Goal: Information Seeking & Learning: Learn about a topic

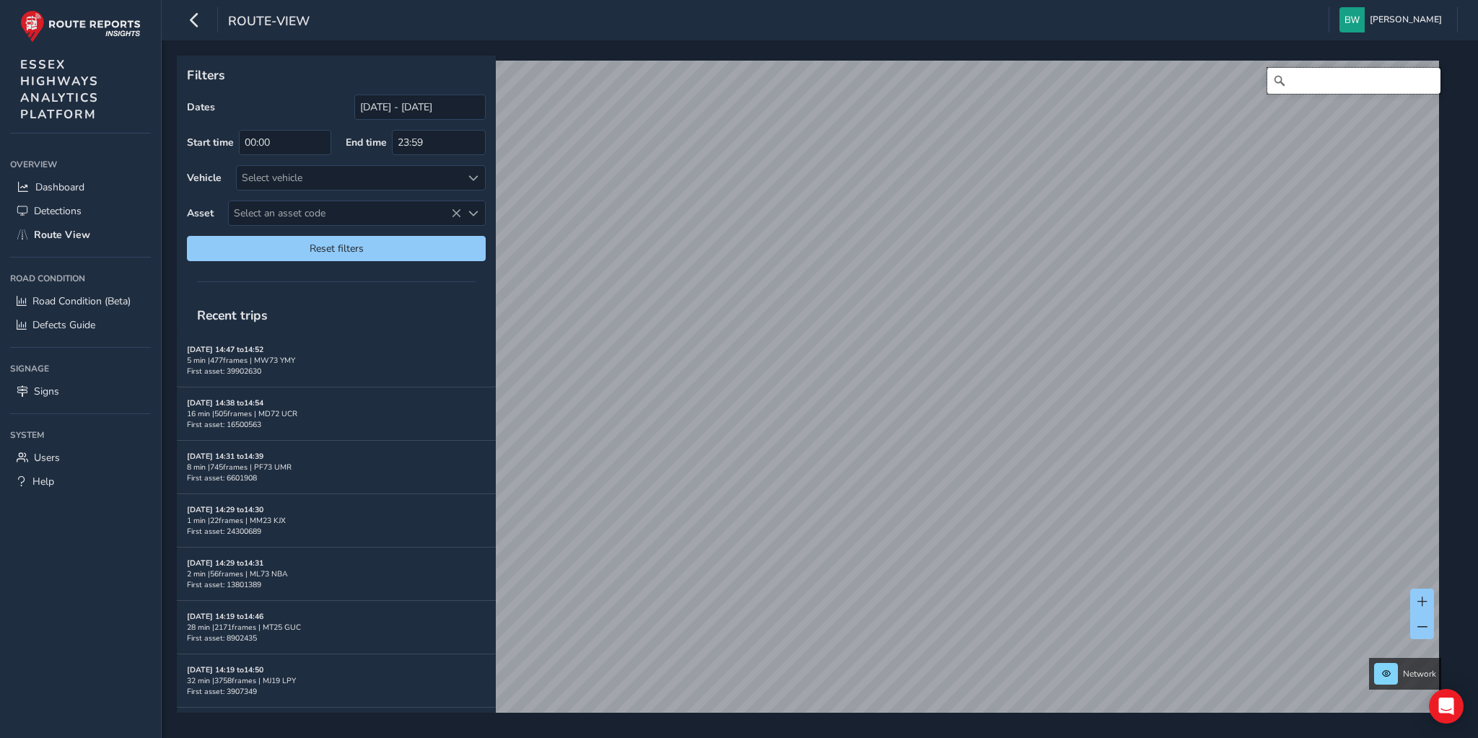
click at [1292, 89] on input "Search" at bounding box center [1353, 81] width 173 height 26
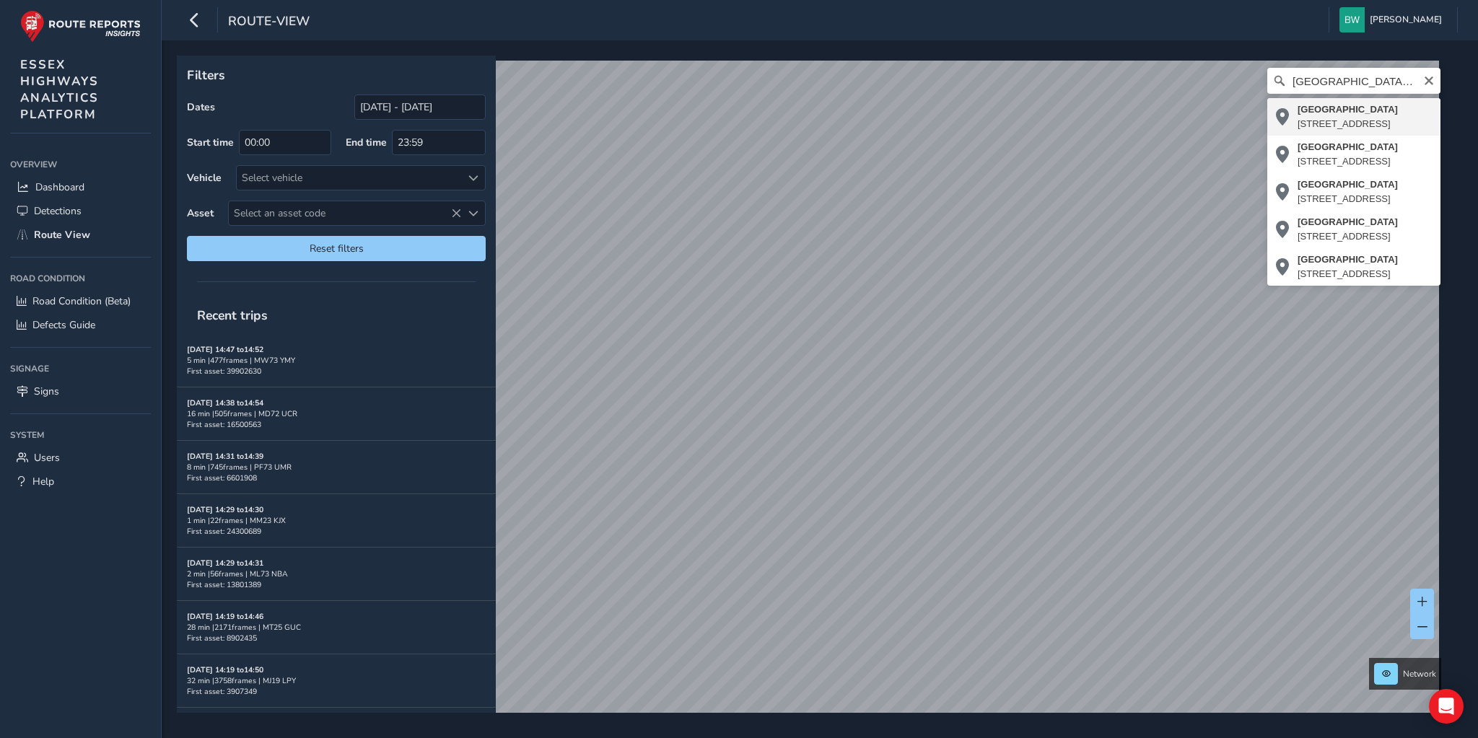
type input "[STREET_ADDRESS]"
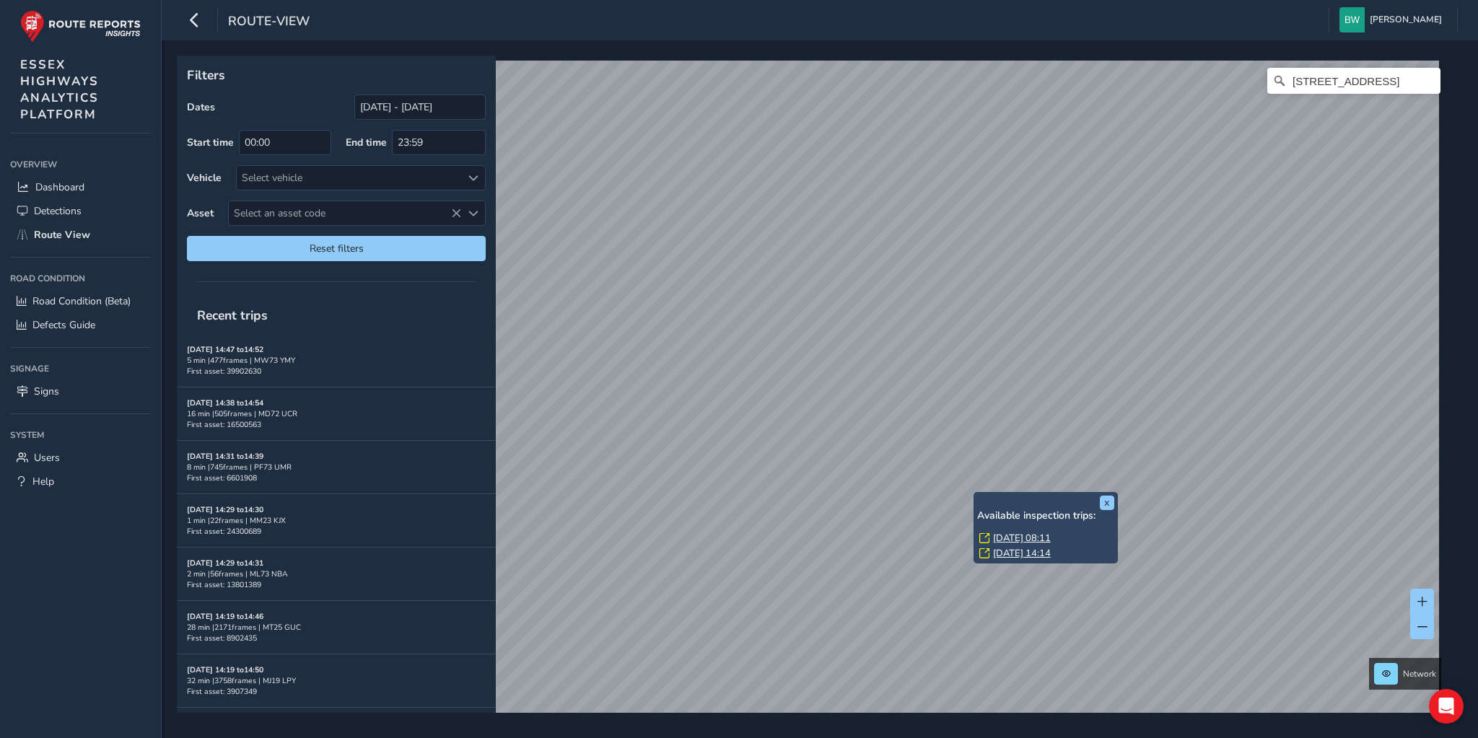
click at [1024, 536] on link "[DATE] 08:11" at bounding box center [1022, 538] width 58 height 13
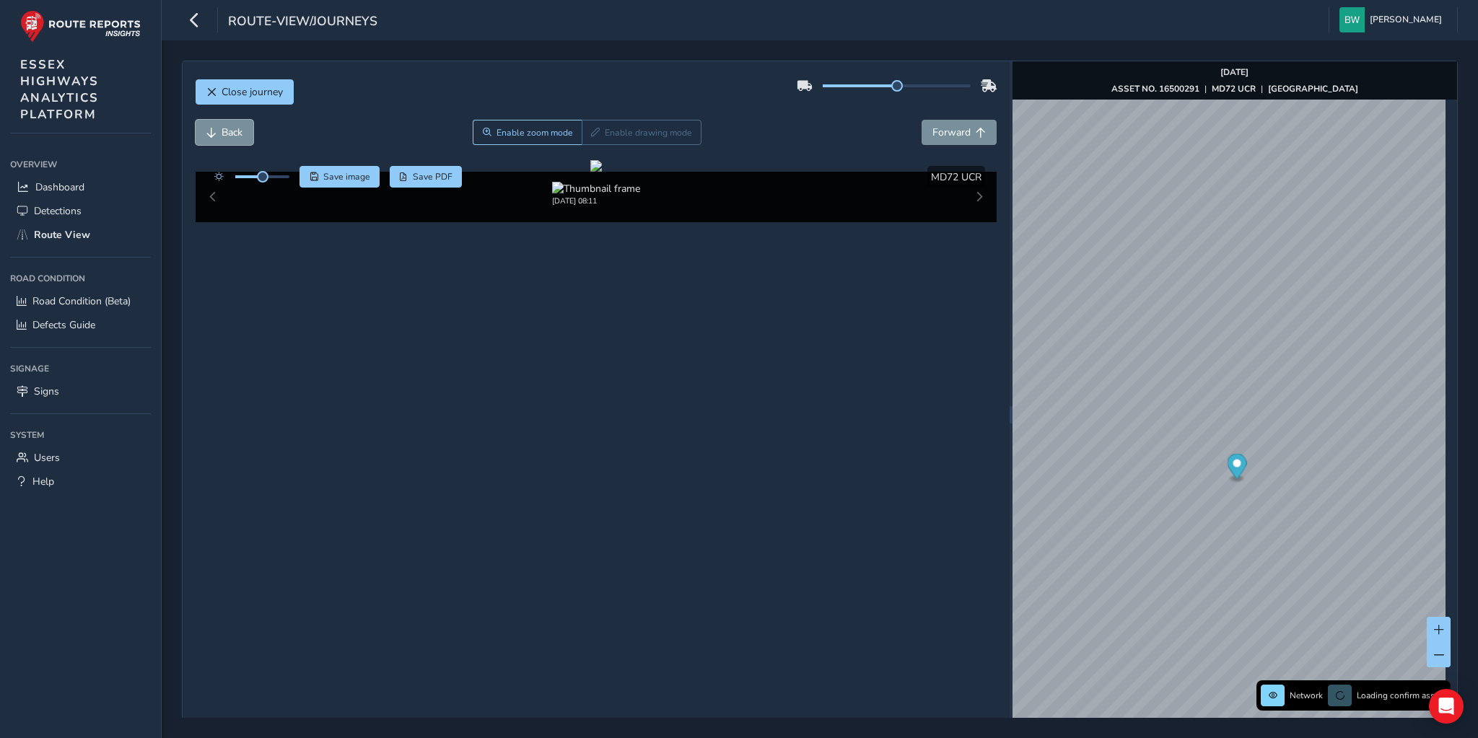
click at [236, 129] on span "Back" at bounding box center [232, 133] width 21 height 14
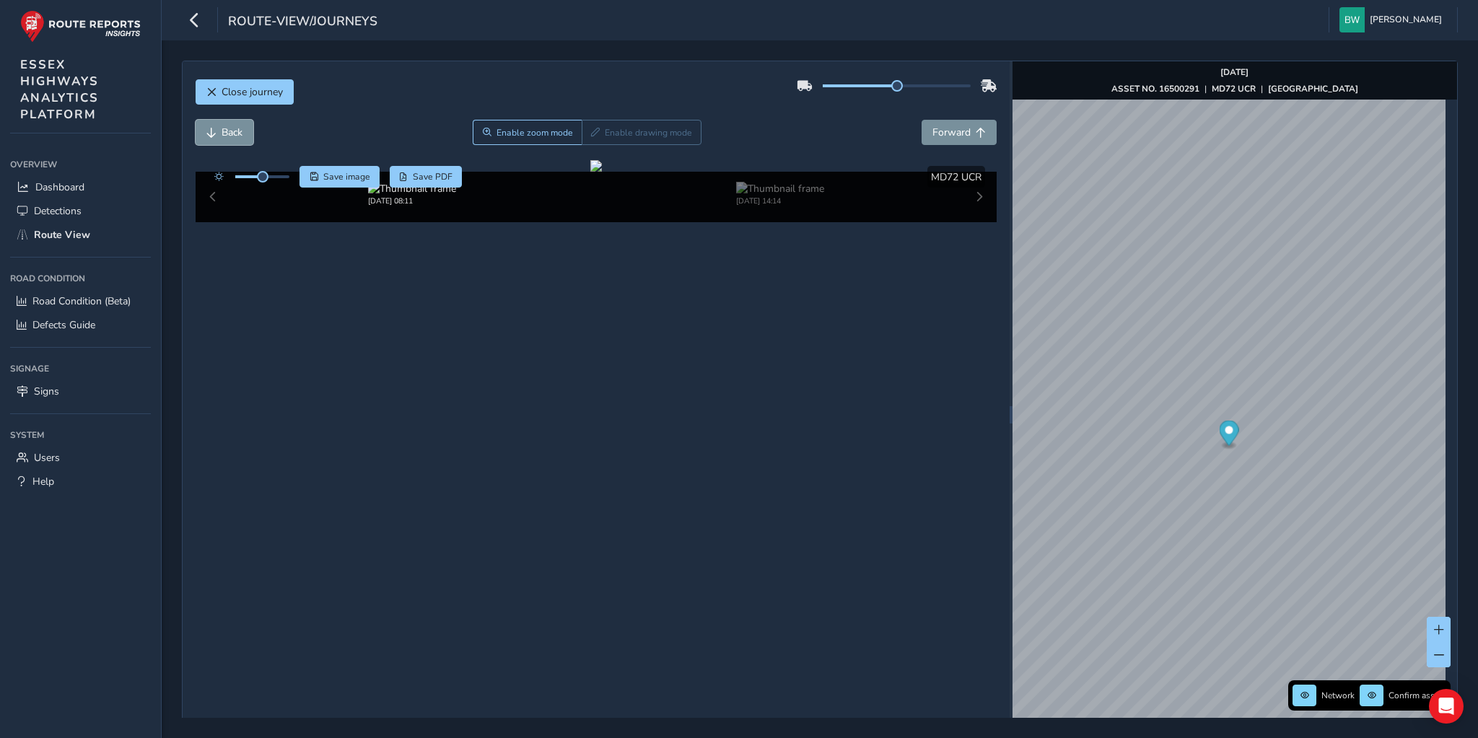
click at [236, 129] on span "Back" at bounding box center [232, 133] width 21 height 14
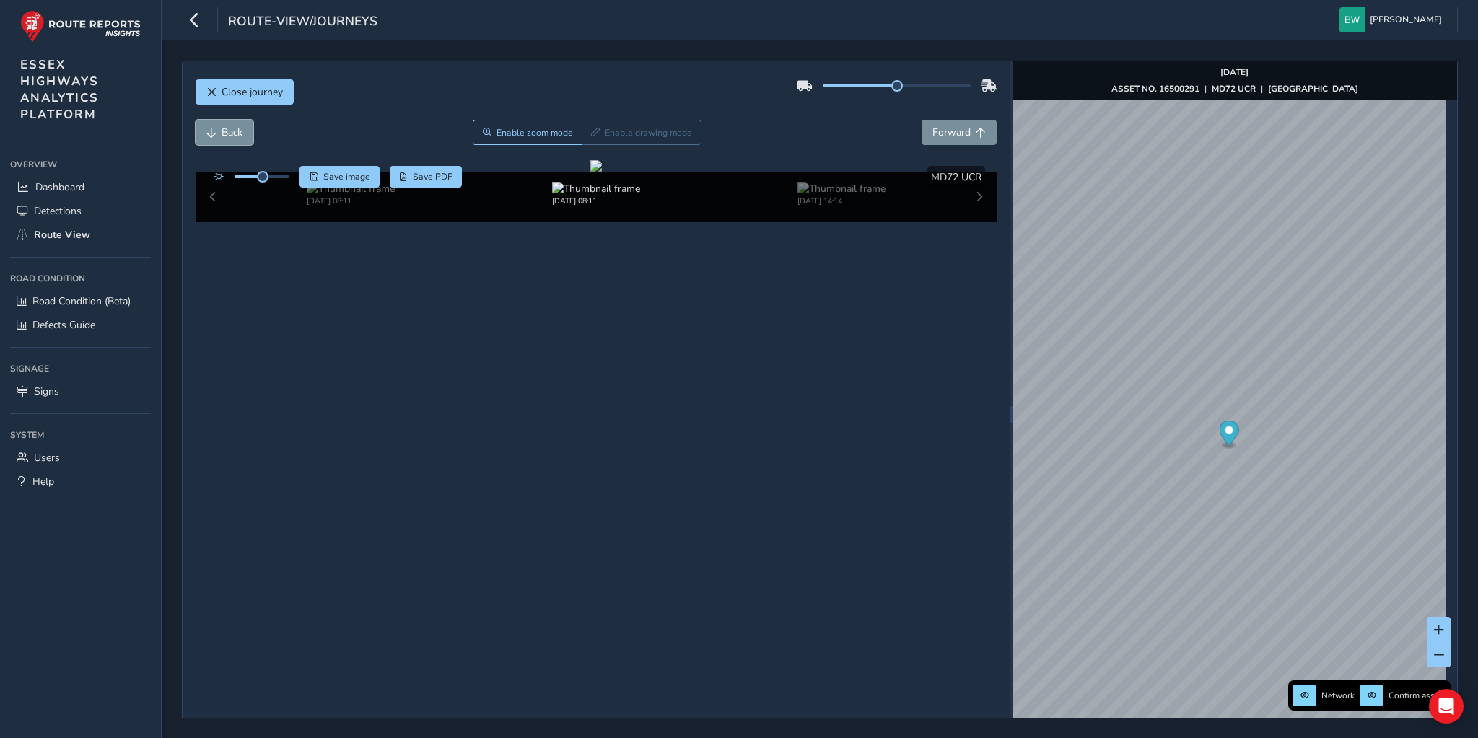
click at [236, 129] on span "Back" at bounding box center [232, 133] width 21 height 14
click at [943, 130] on span "Forward" at bounding box center [951, 133] width 38 height 14
click at [235, 81] on button "Close journey" at bounding box center [245, 91] width 98 height 25
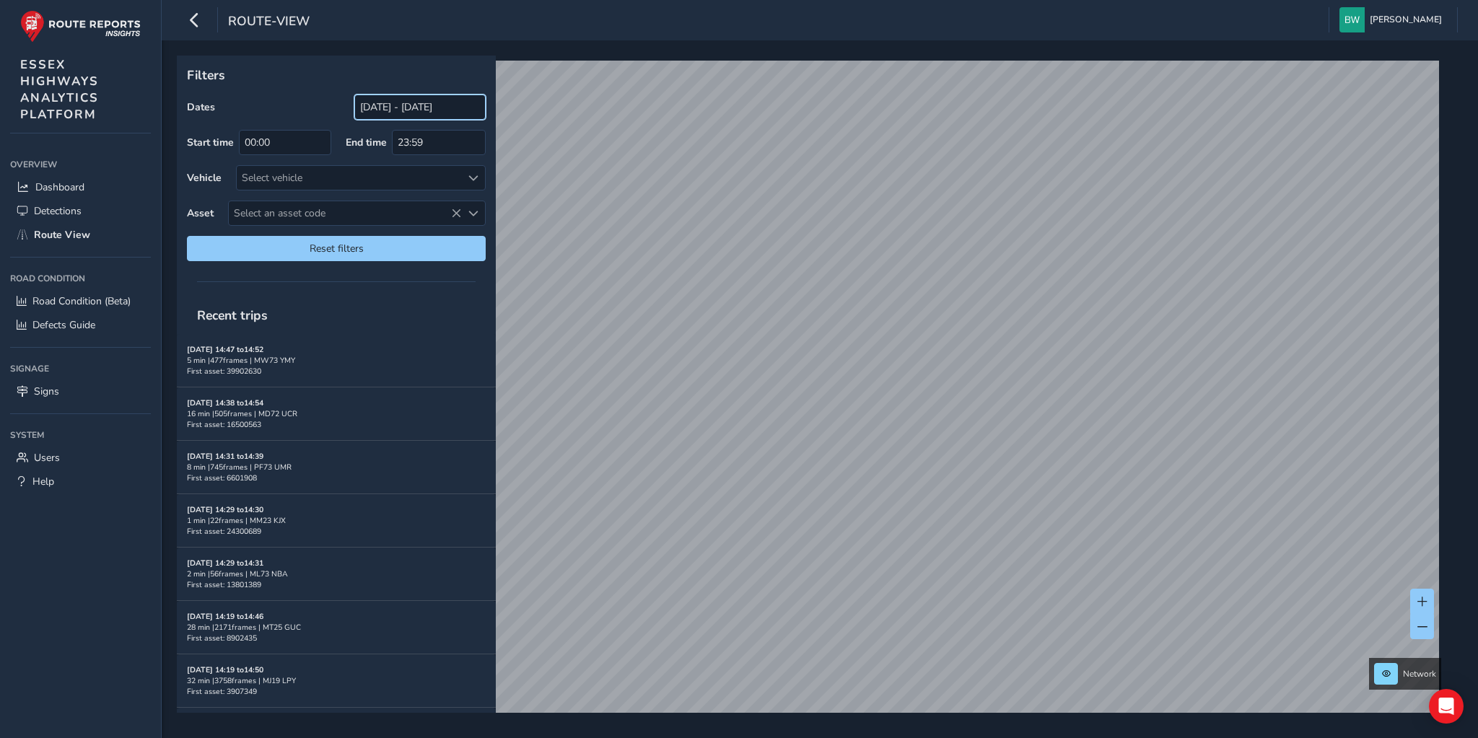
click at [411, 113] on input "[DATE] - [DATE]" at bounding box center [419, 107] width 131 height 25
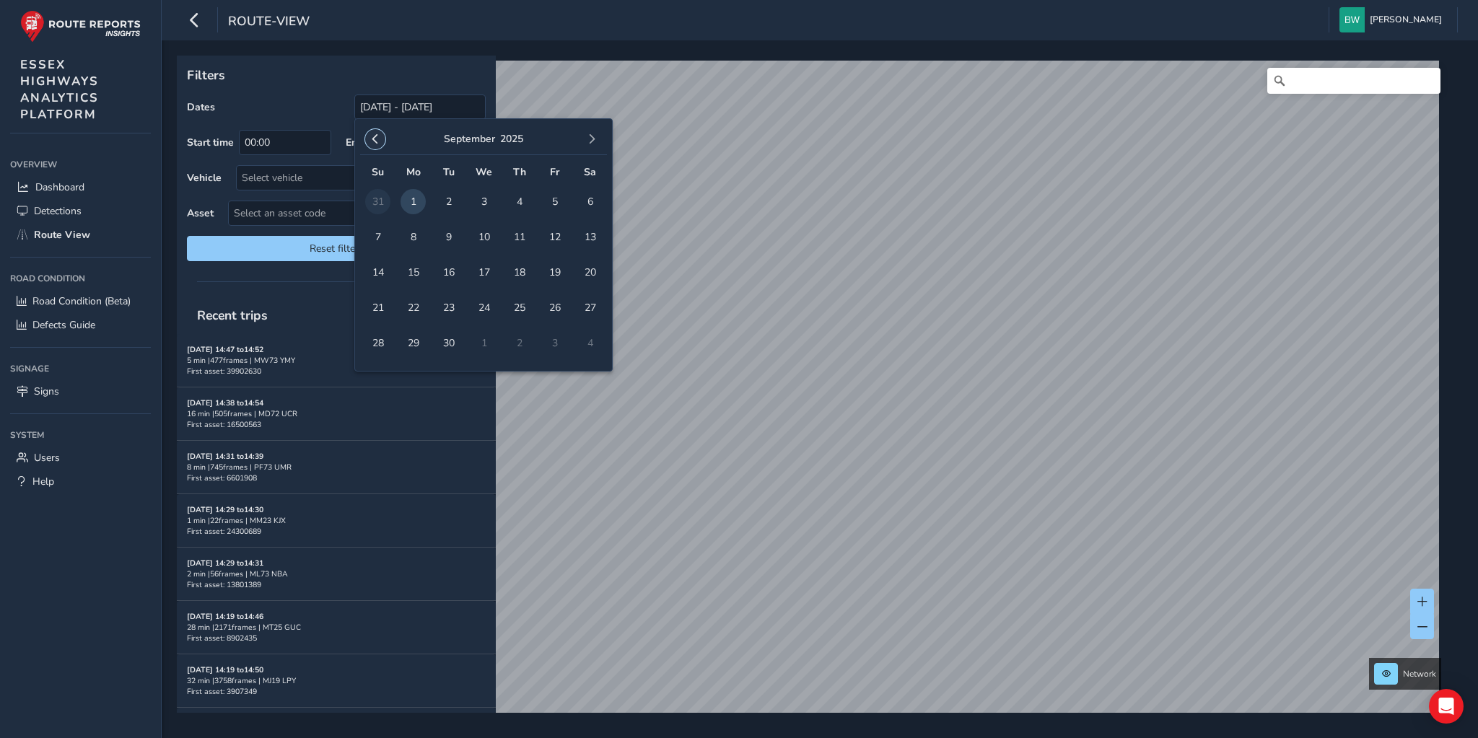
click at [371, 134] on span "button" at bounding box center [375, 139] width 10 height 10
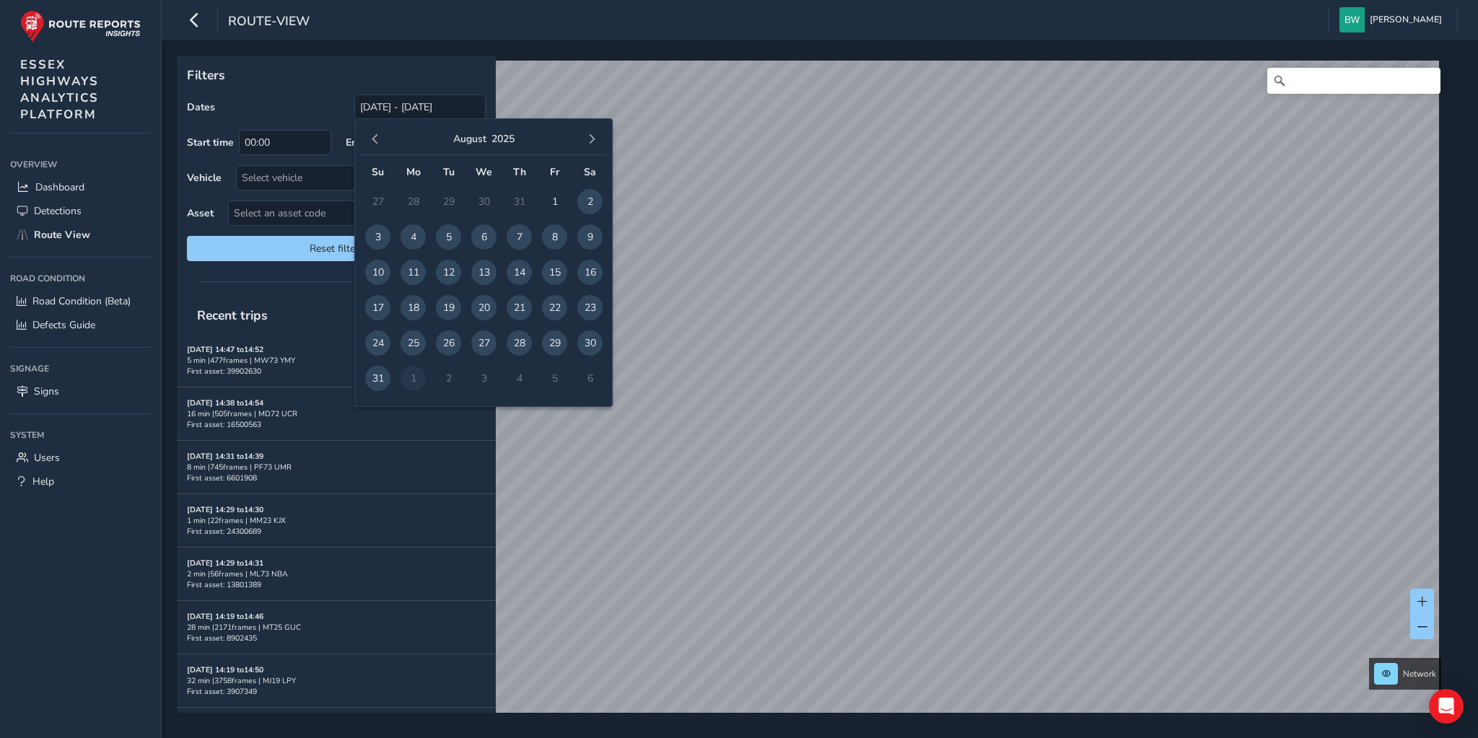
click at [371, 134] on span "button" at bounding box center [375, 139] width 10 height 10
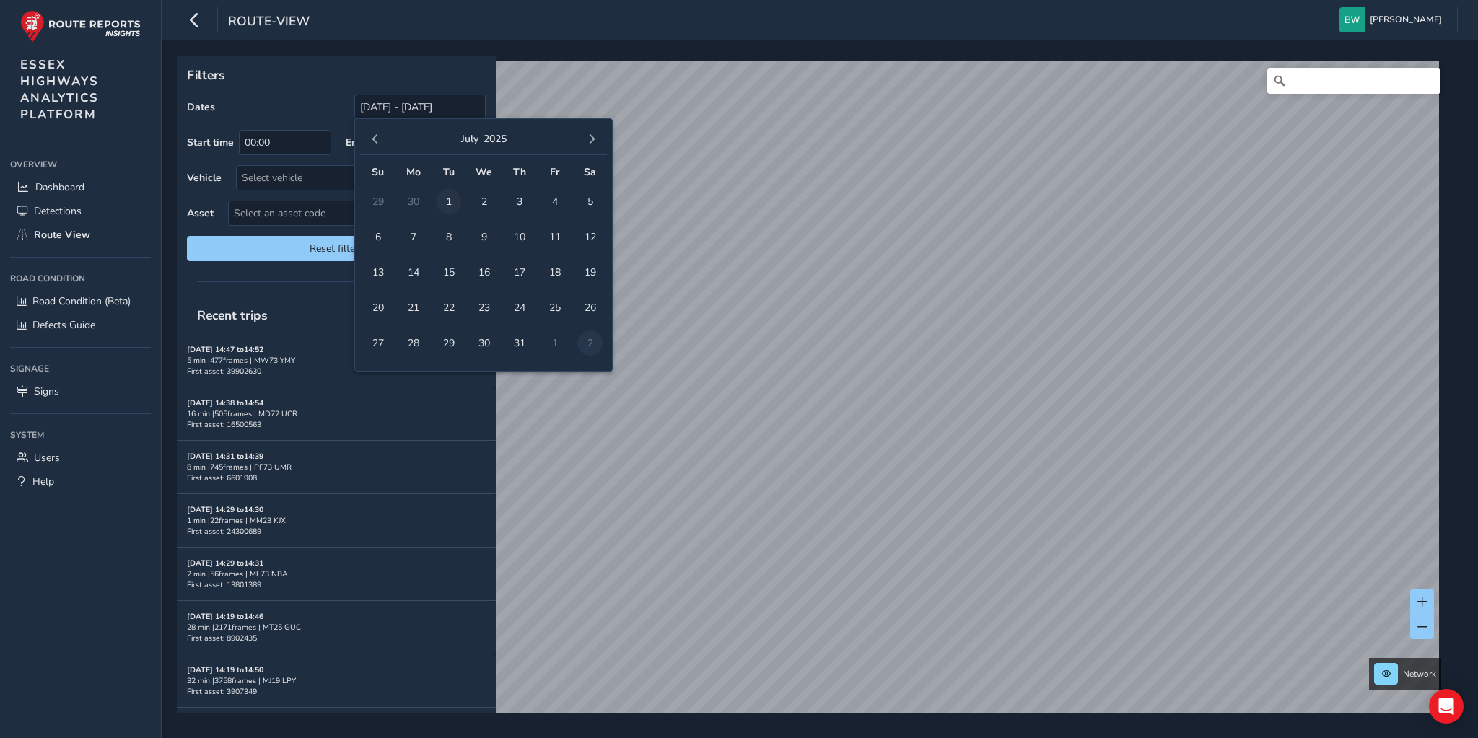
click at [450, 200] on span "1" at bounding box center [448, 201] width 25 height 25
click at [588, 134] on span "button" at bounding box center [592, 139] width 10 height 10
click at [411, 196] on span "1" at bounding box center [413, 201] width 25 height 25
type input "[DATE] - [DATE]"
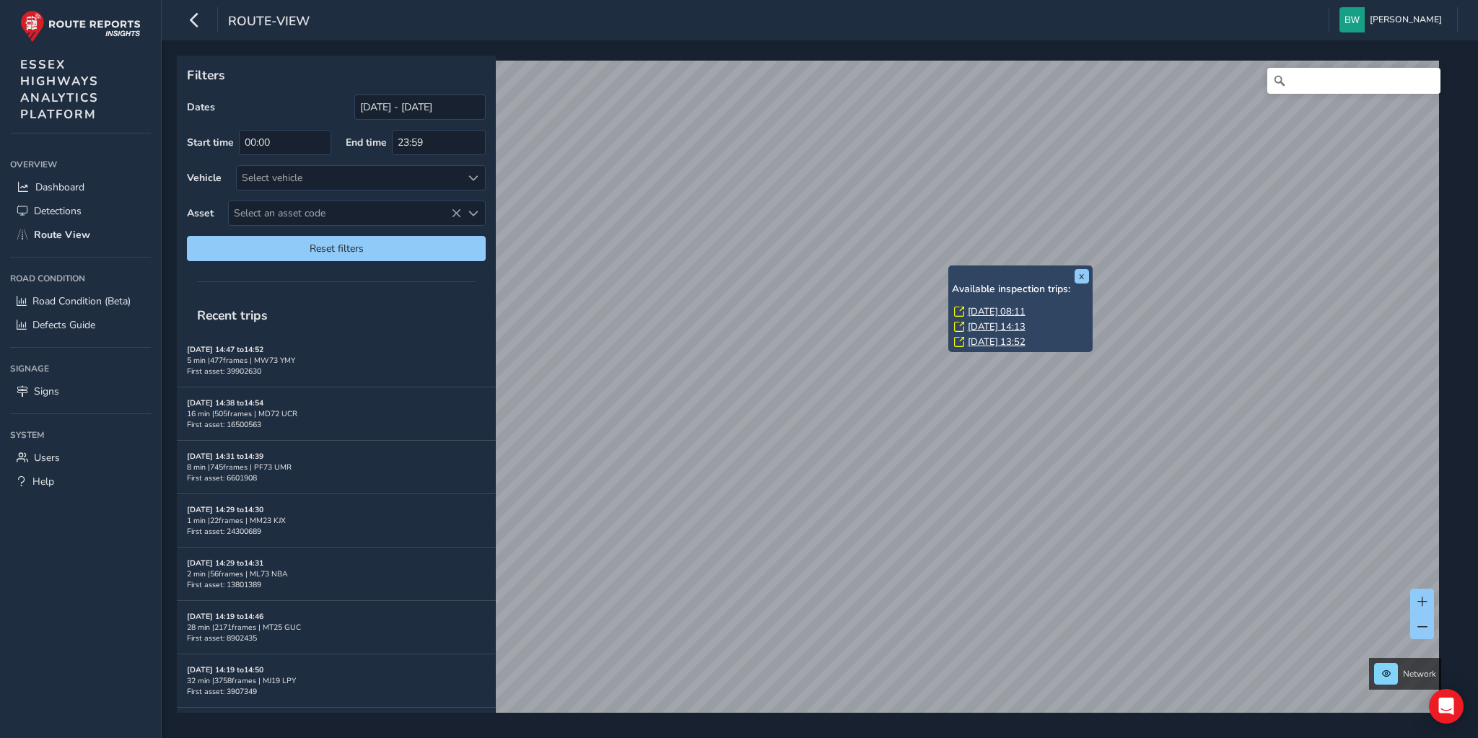
click at [997, 307] on link "[DATE] 08:11" at bounding box center [997, 311] width 58 height 13
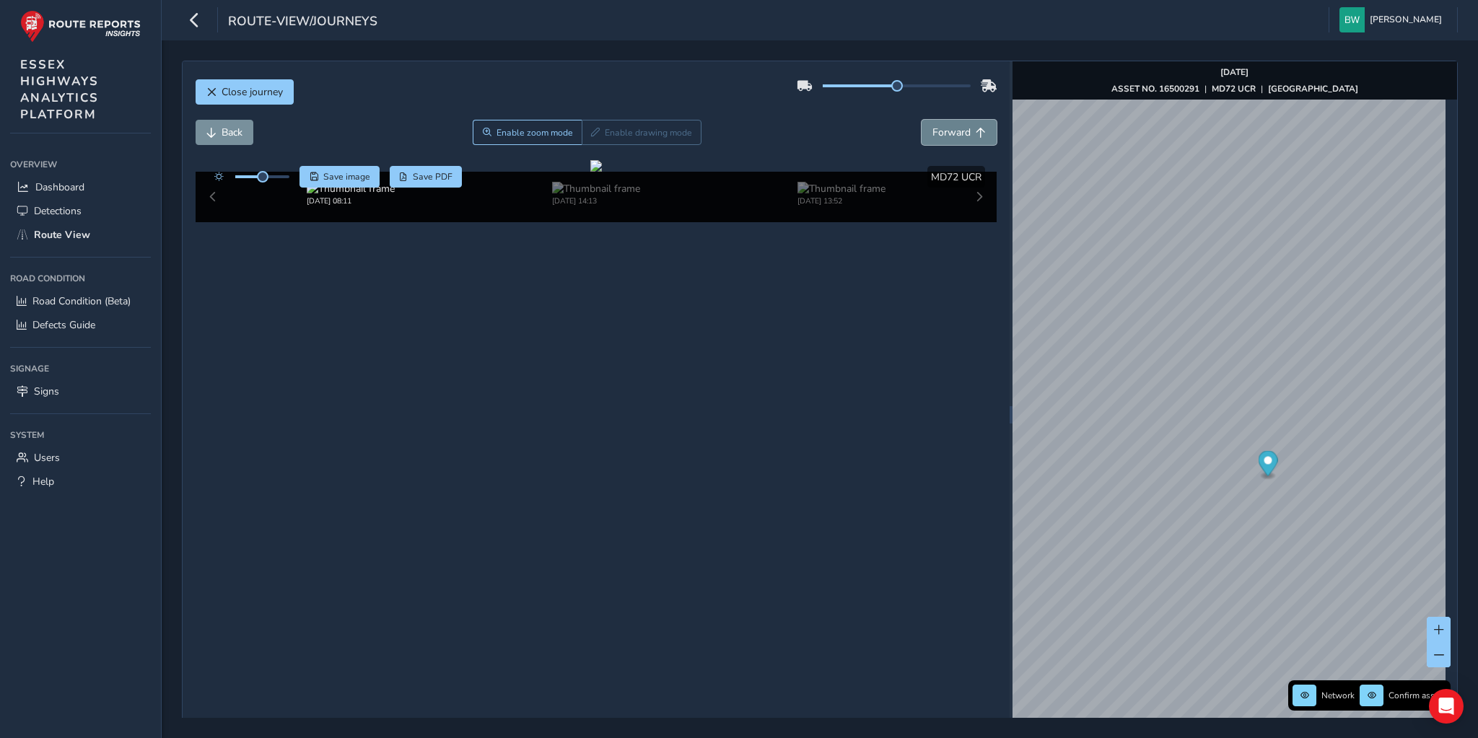
click at [961, 126] on span "Forward" at bounding box center [951, 133] width 38 height 14
click at [830, 196] on img at bounding box center [842, 189] width 88 height 14
click at [324, 196] on img at bounding box center [351, 189] width 88 height 14
click at [976, 131] on span "Forward" at bounding box center [981, 133] width 10 height 10
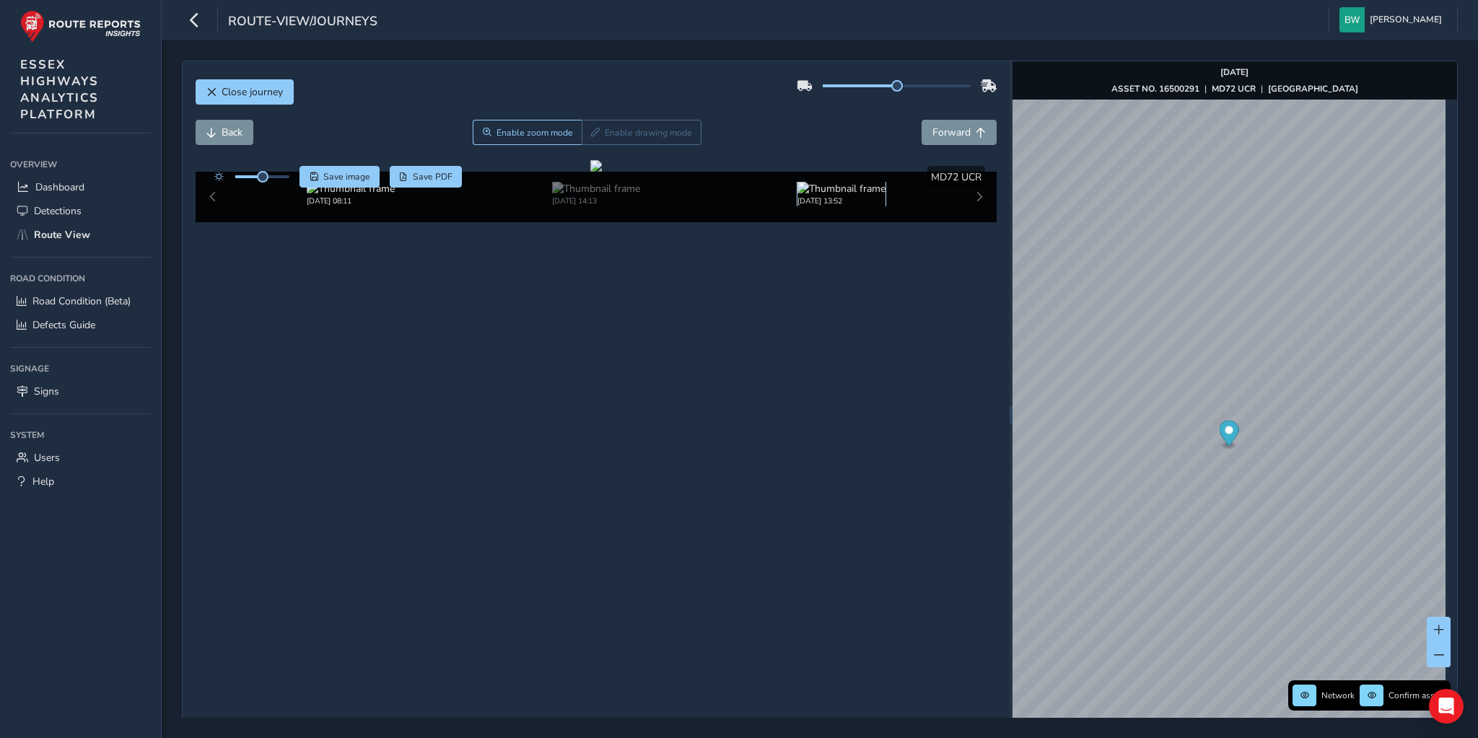
click at [823, 196] on img at bounding box center [842, 189] width 88 height 14
click at [208, 128] on span "Back" at bounding box center [211, 133] width 10 height 10
